Goal: Transaction & Acquisition: Download file/media

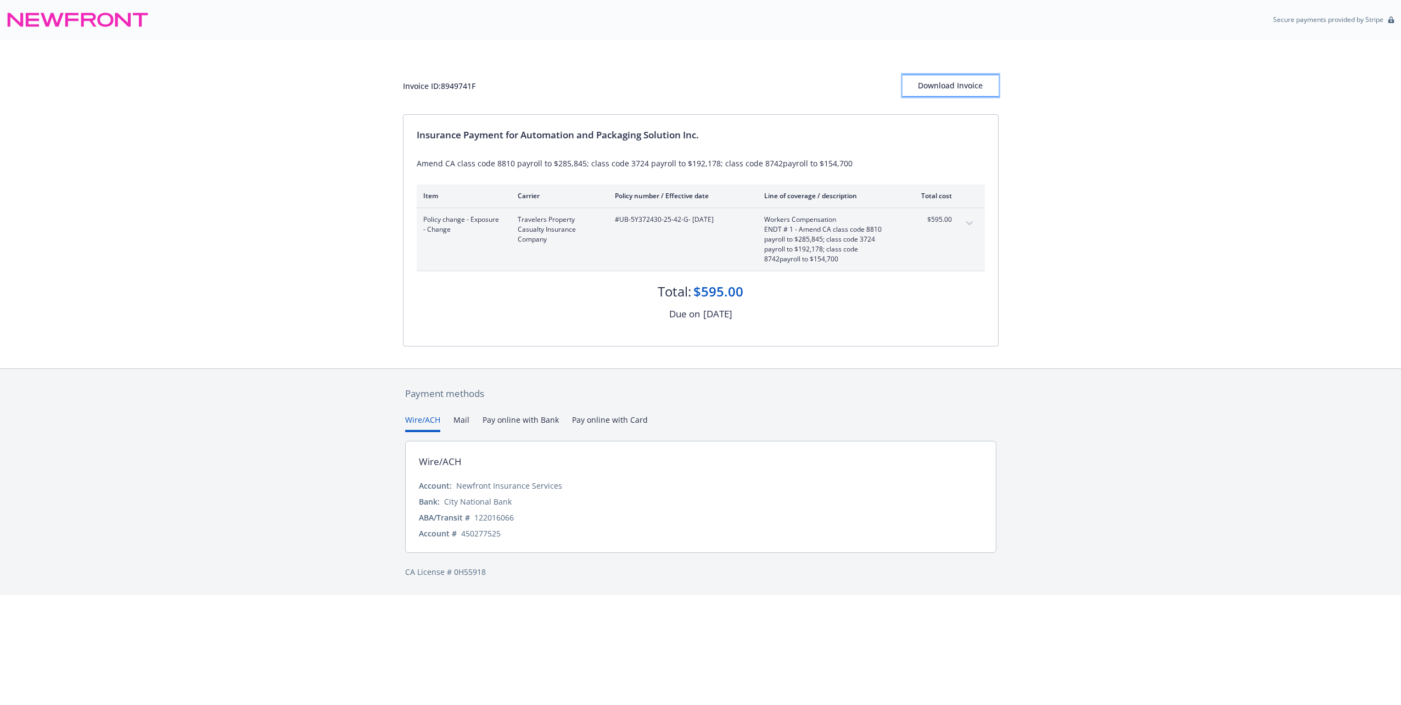
click at [953, 92] on div "Download Invoice" at bounding box center [950, 85] width 96 height 21
